Goal: Information Seeking & Learning: Learn about a topic

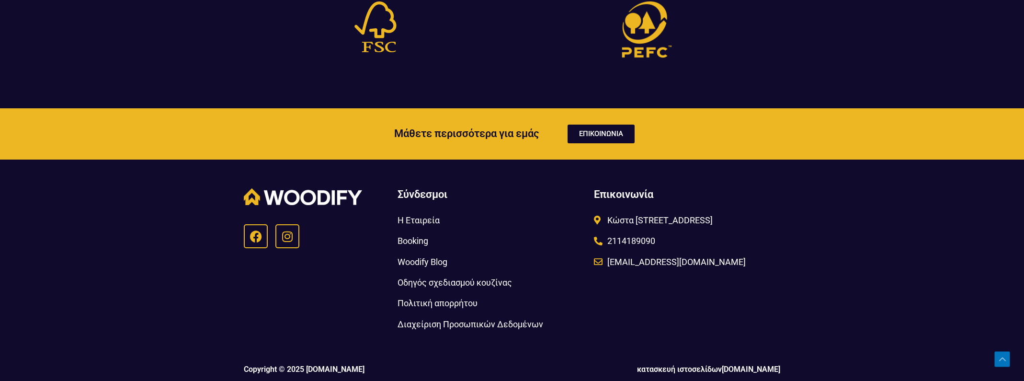
scroll to position [3113, 0]
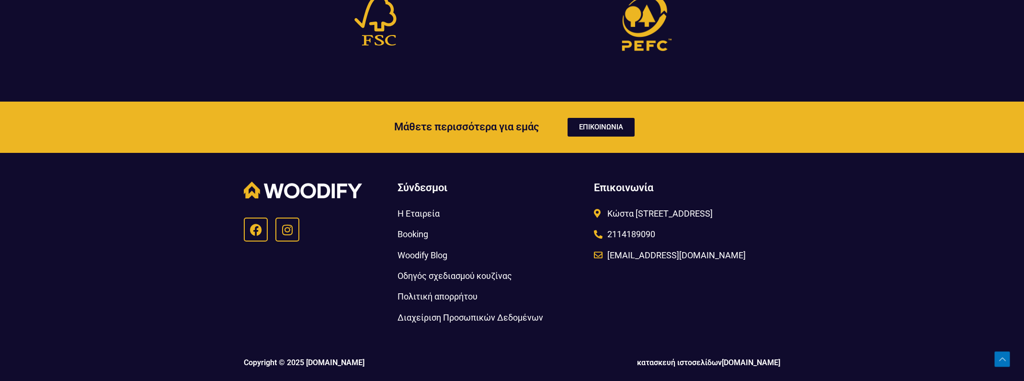
drag, startPoint x: 1024, startPoint y: 346, endPoint x: 1033, endPoint y: 321, distance: 27.0
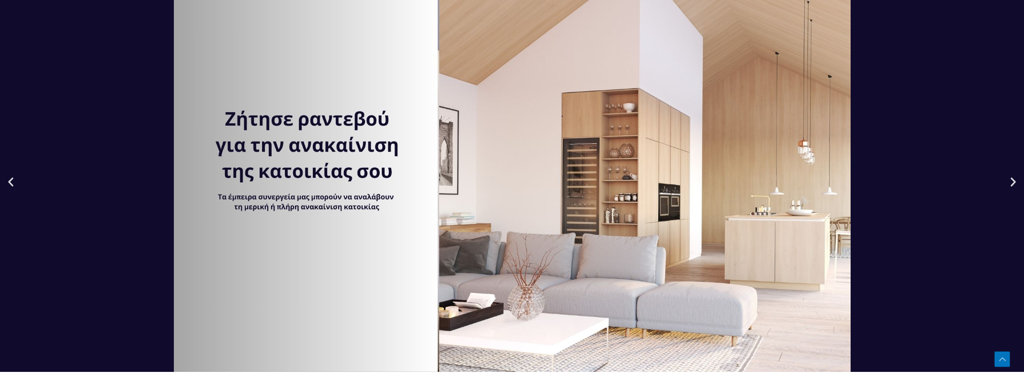
scroll to position [0, 0]
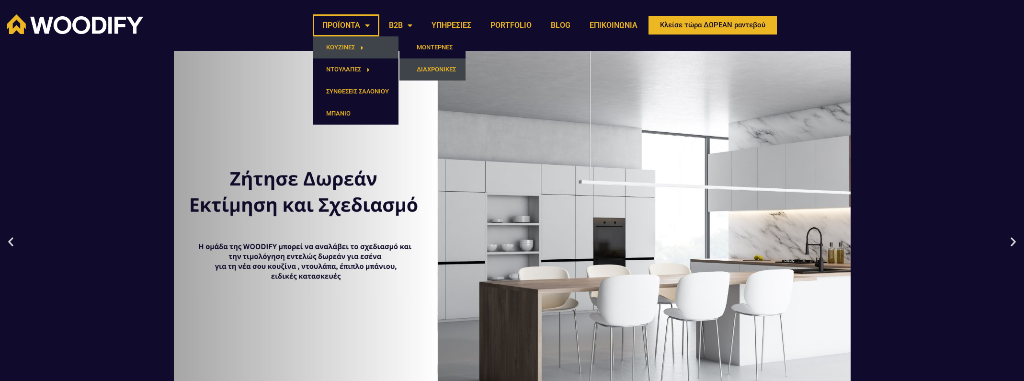
click at [425, 63] on link "ΔΙΑΧΡΟΝΙΚΕΣ" at bounding box center [433, 69] width 66 height 22
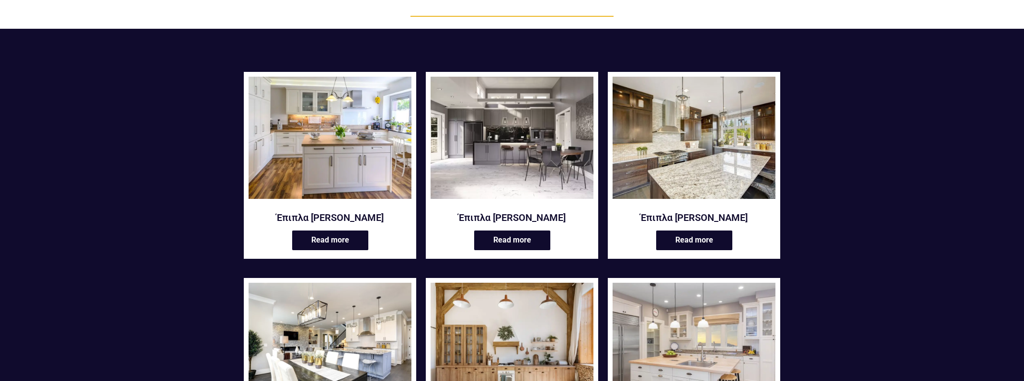
scroll to position [96, 0]
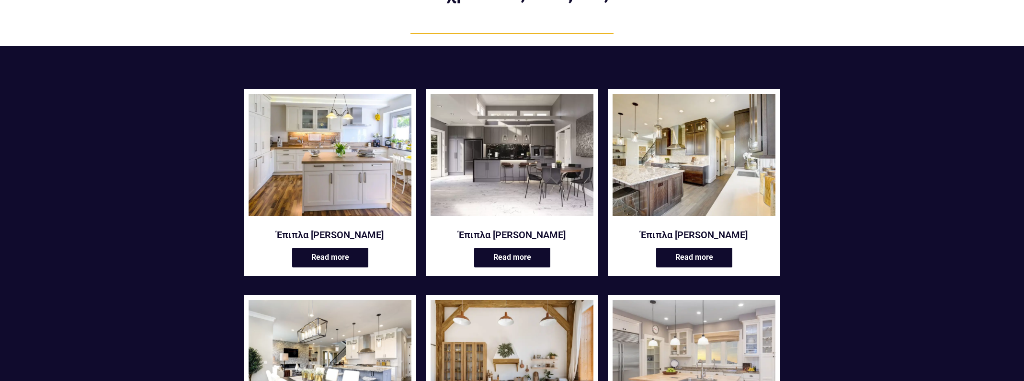
click at [658, 234] on h2 "Έπιπλα [PERSON_NAME]" at bounding box center [694, 235] width 163 height 12
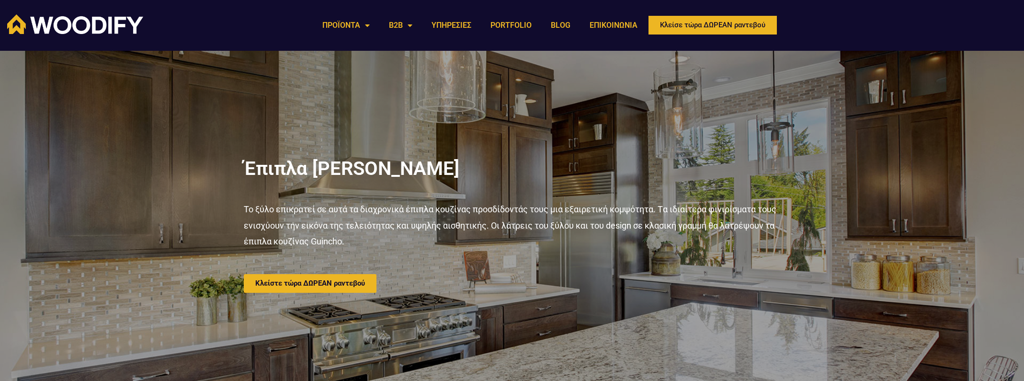
click at [581, 265] on div "Το ξύλο επικρατεί σε αυτά τα διαχρονικά έπιπλα κουζίνας προσδίδοντάς τους μια ε…" at bounding box center [512, 232] width 537 height 63
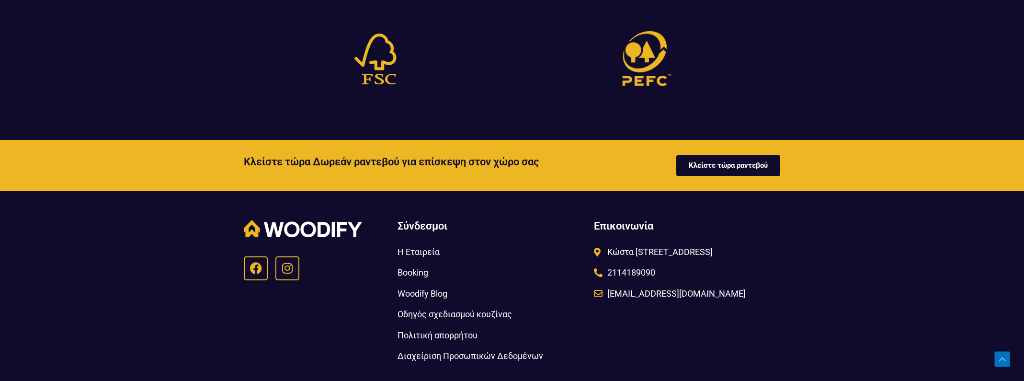
scroll to position [2376, 0]
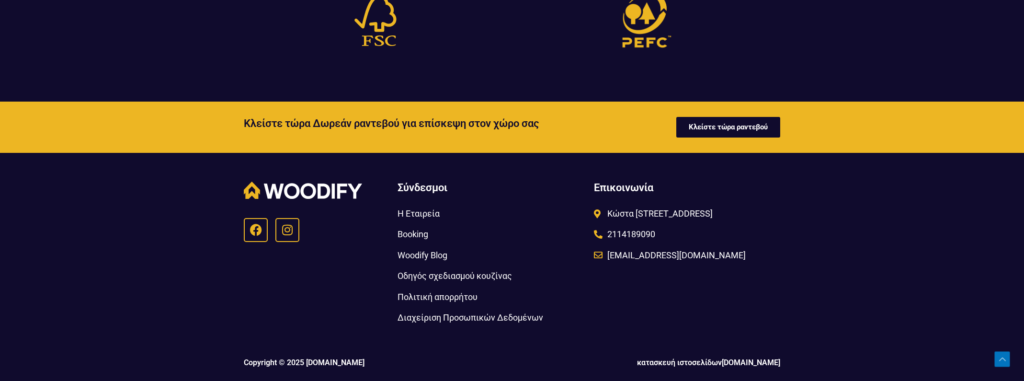
click at [406, 208] on span "Η Εταιρεία" at bounding box center [419, 214] width 42 height 16
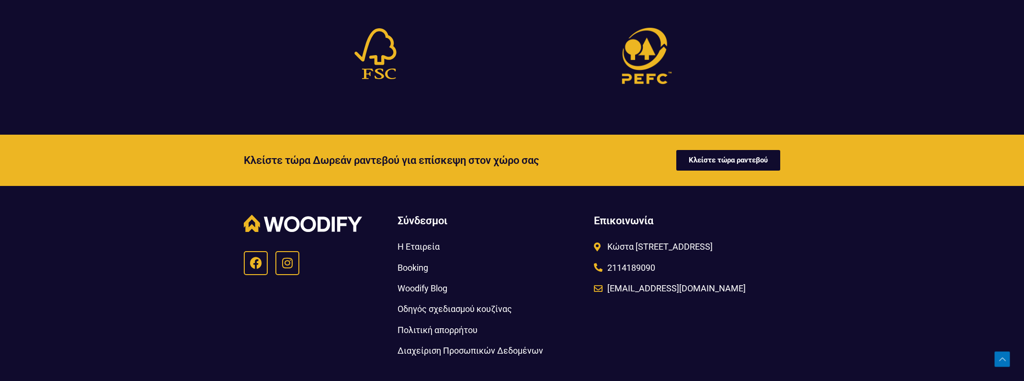
scroll to position [1207, 0]
